Goal: Task Accomplishment & Management: Manage account settings

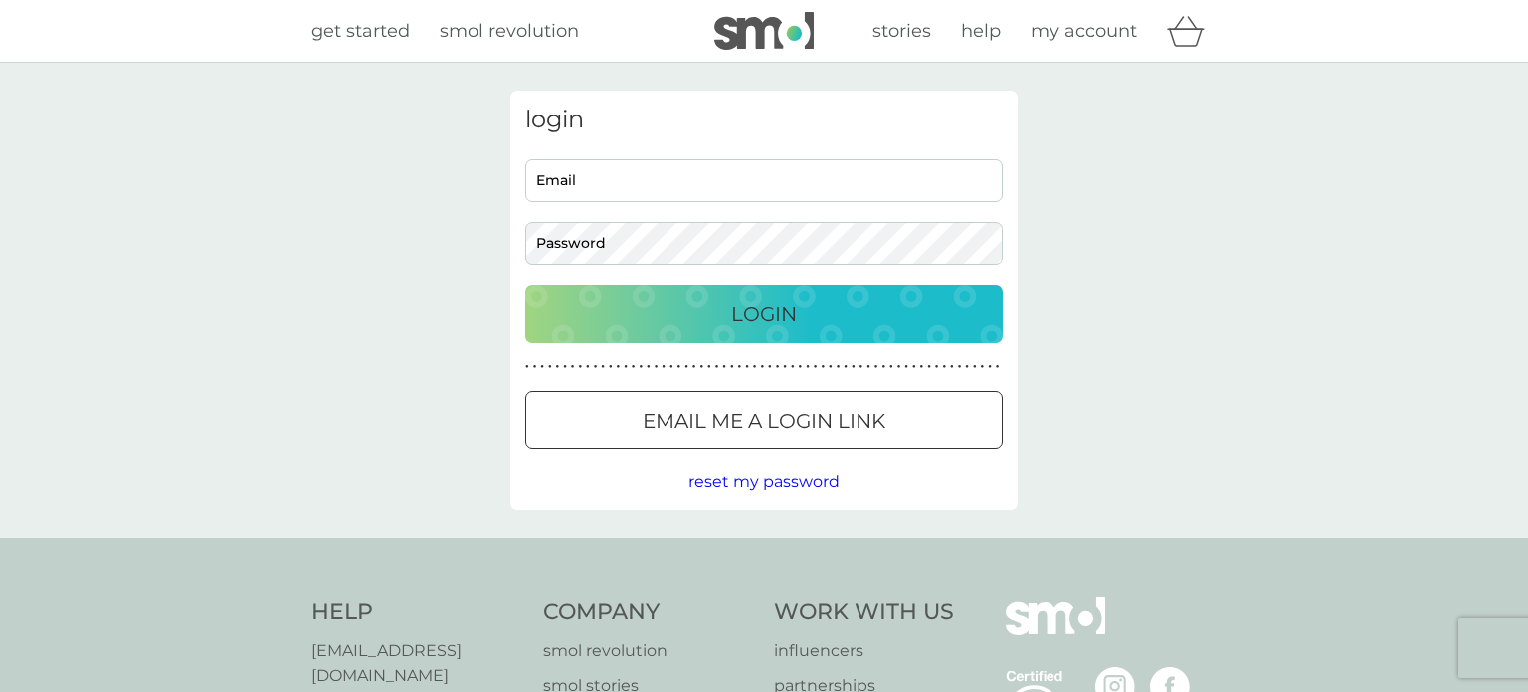
type input "penny.beck11992@gmail.com"
click at [852, 313] on div "Login" at bounding box center [764, 314] width 438 height 32
